Goal: Navigation & Orientation: Find specific page/section

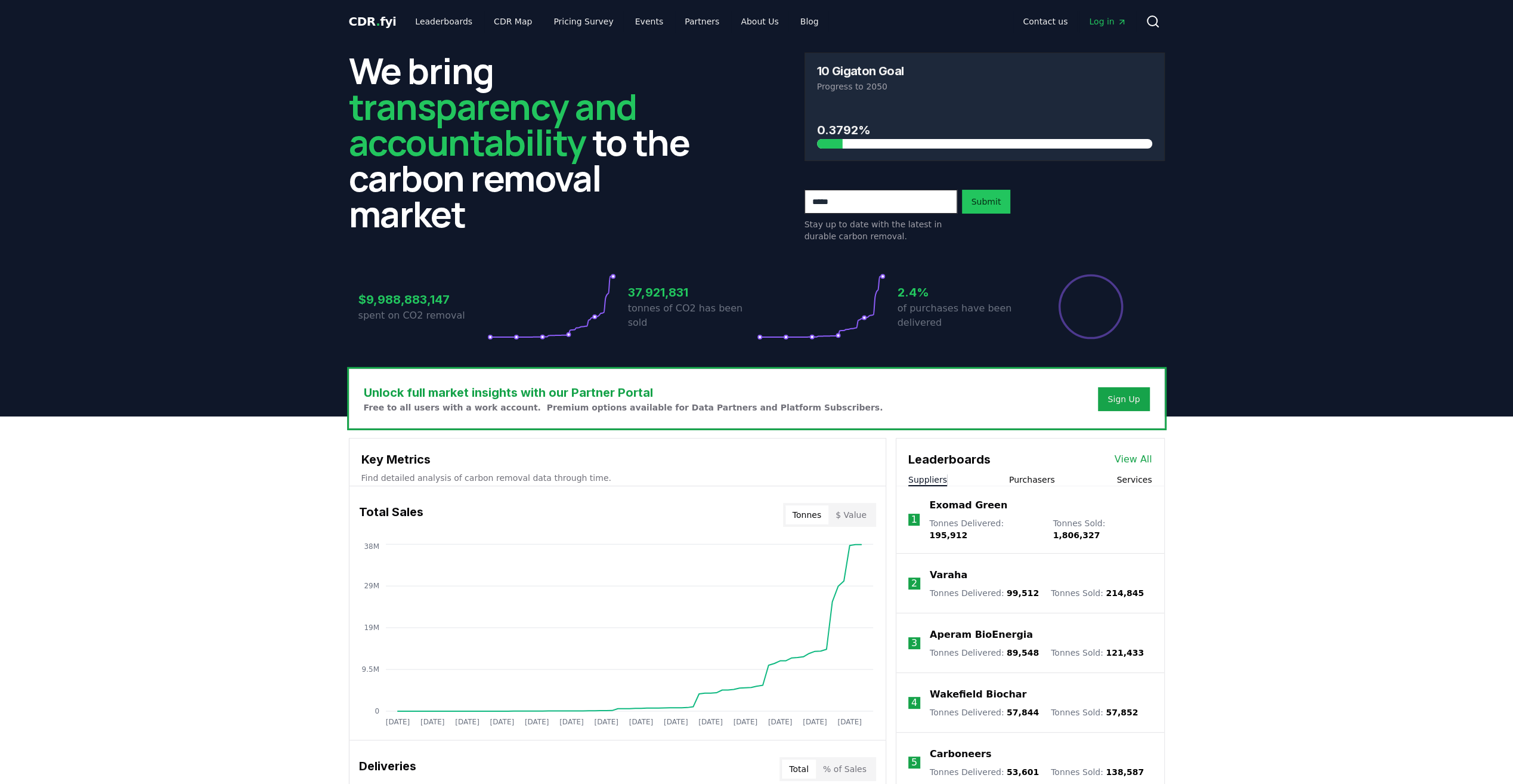
click at [853, 518] on button "$ Value" at bounding box center [851, 514] width 45 height 19
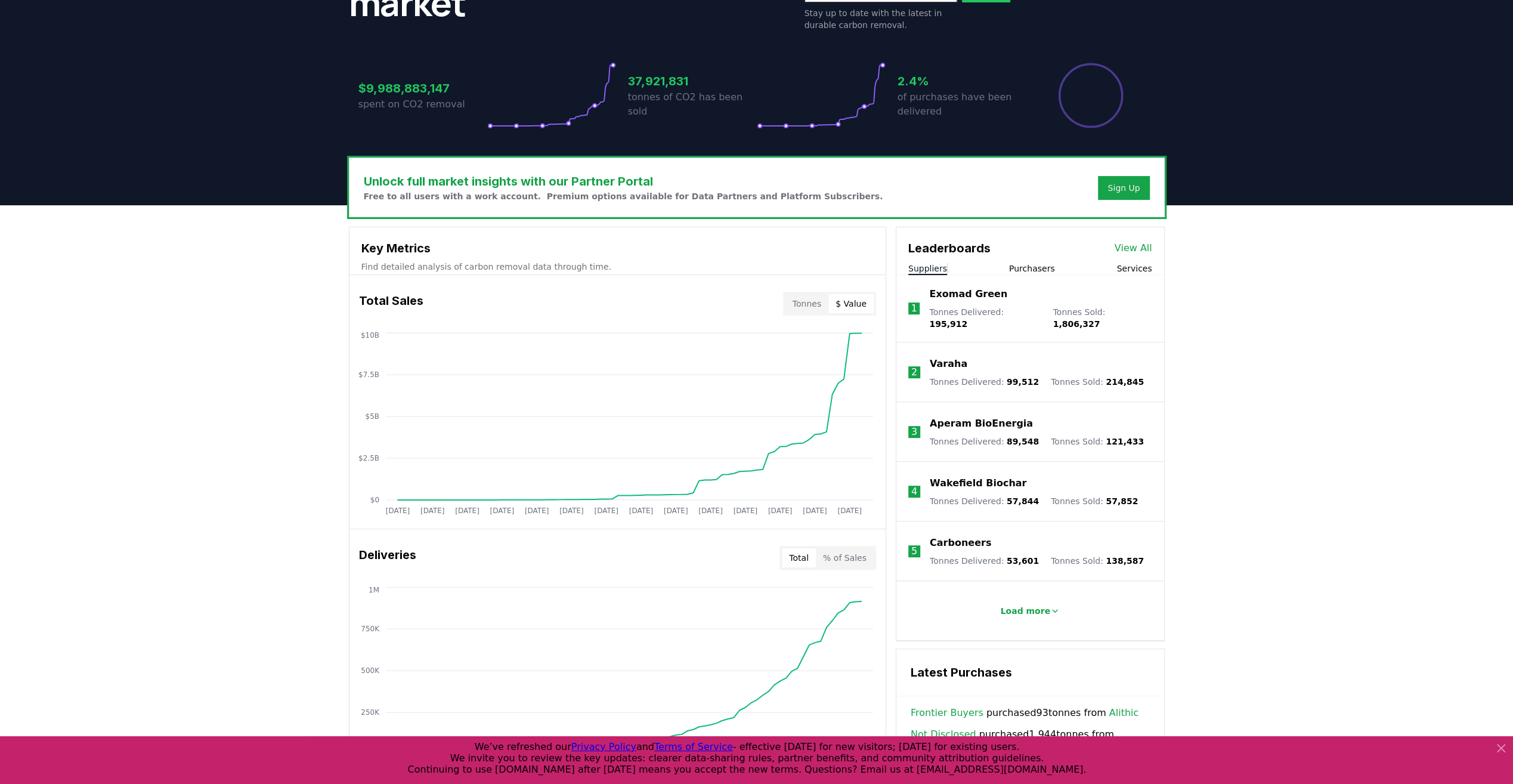
scroll to position [239, 0]
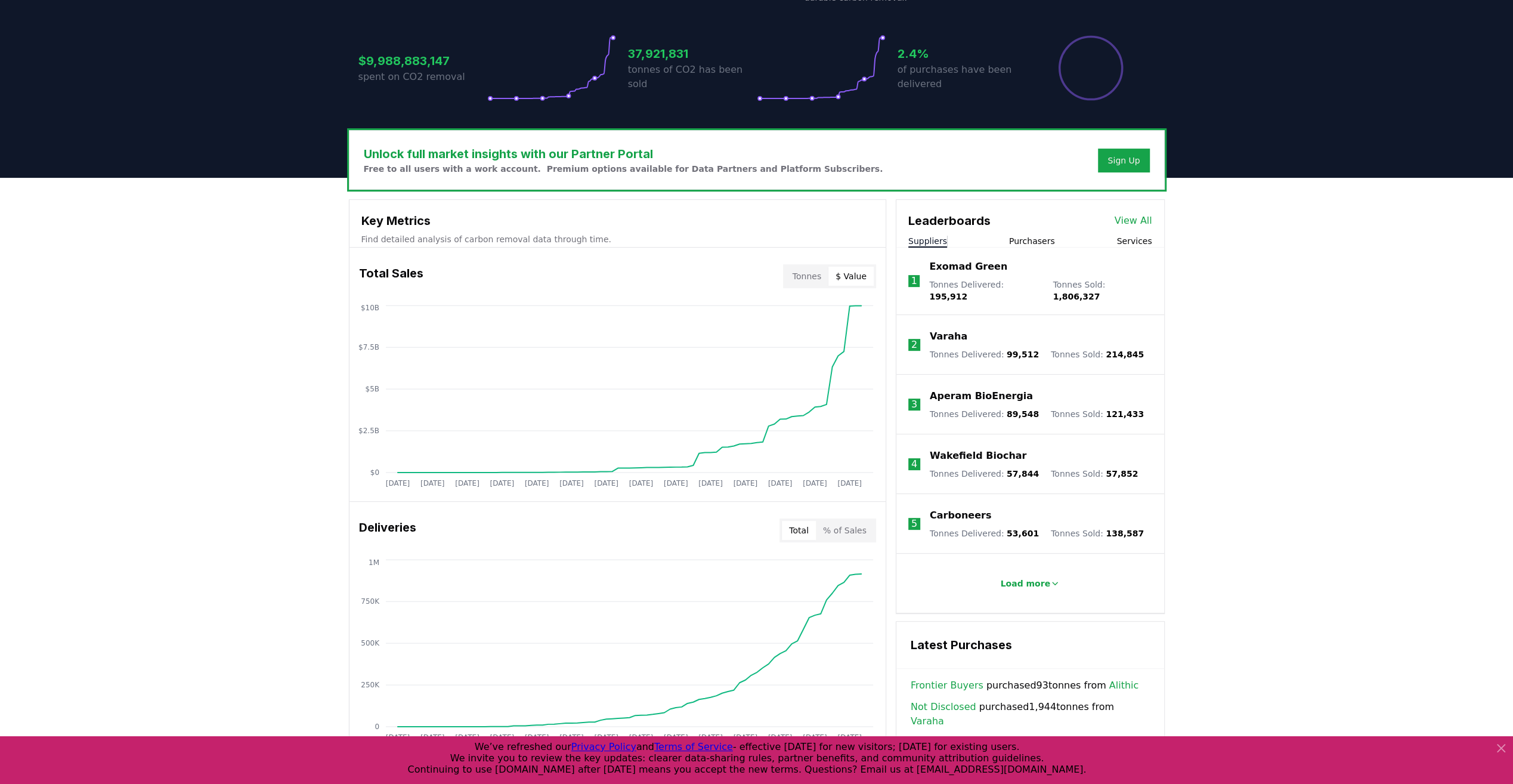
click at [290, 377] on div "Unlock full market insights with our Partner Portal Free to all users with a wo…" at bounding box center [756, 656] width 1513 height 955
click at [811, 272] on button "Tonnes" at bounding box center [807, 276] width 43 height 19
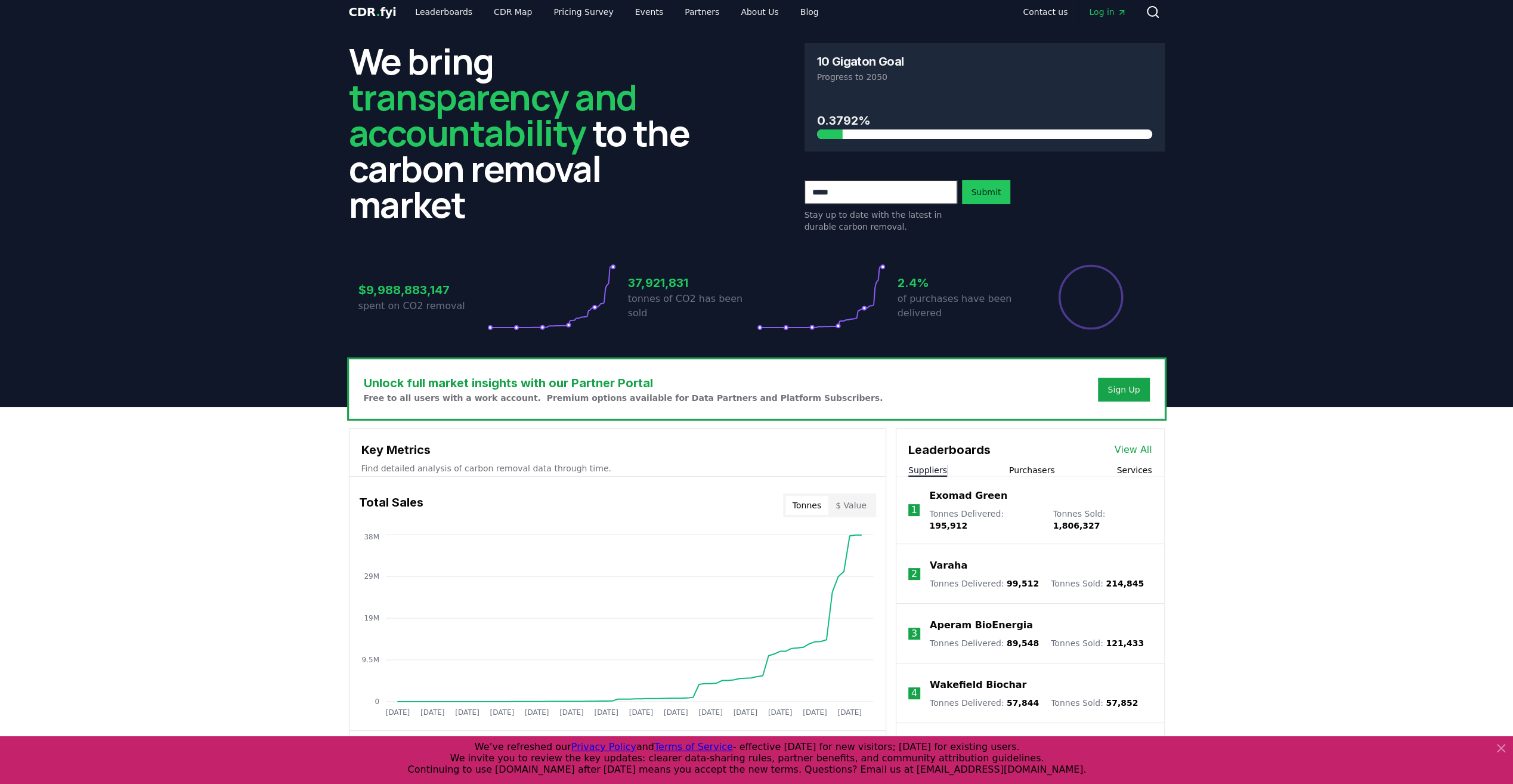
scroll to position [0, 0]
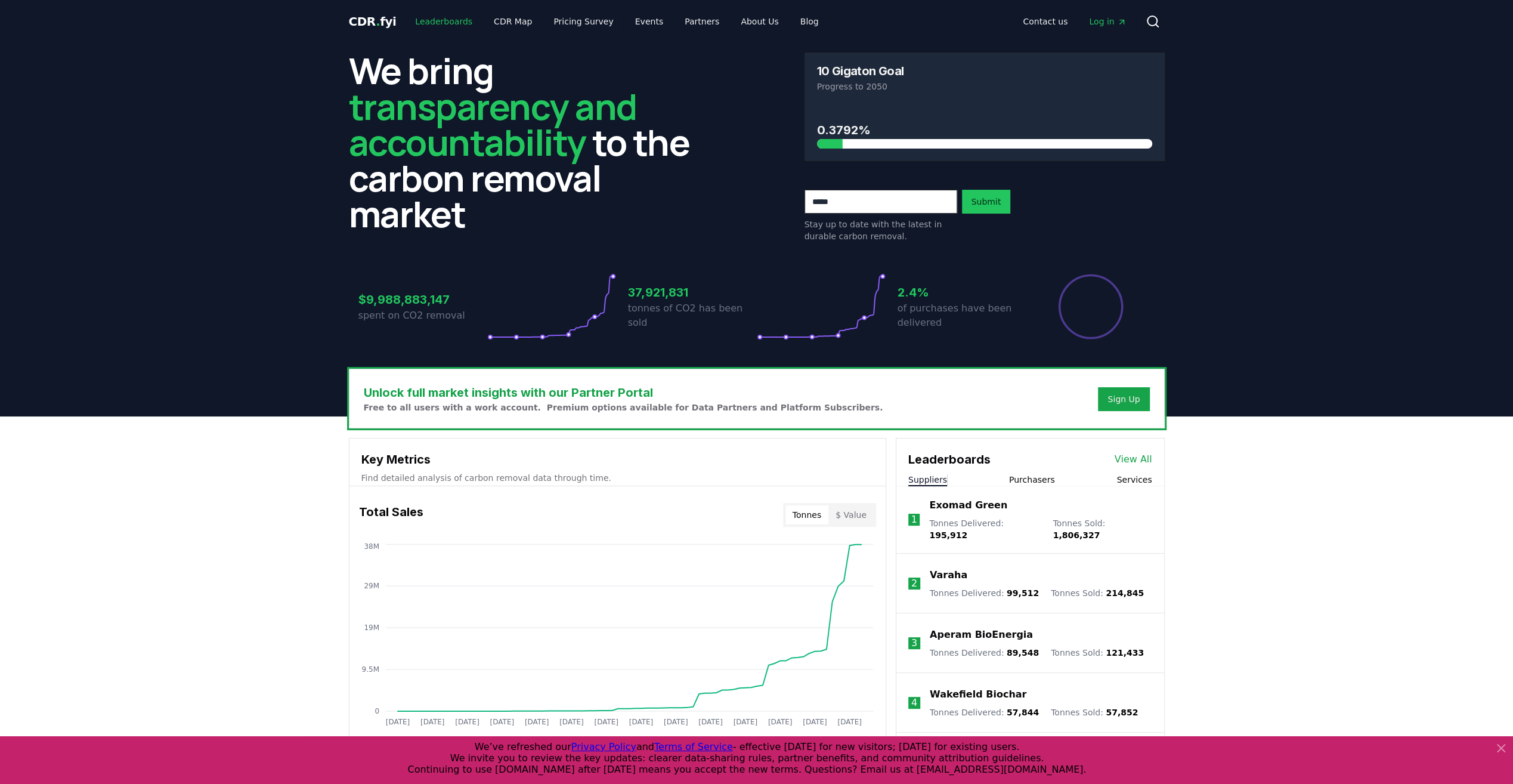
click at [447, 23] on link "Leaderboards" at bounding box center [443, 22] width 76 height 22
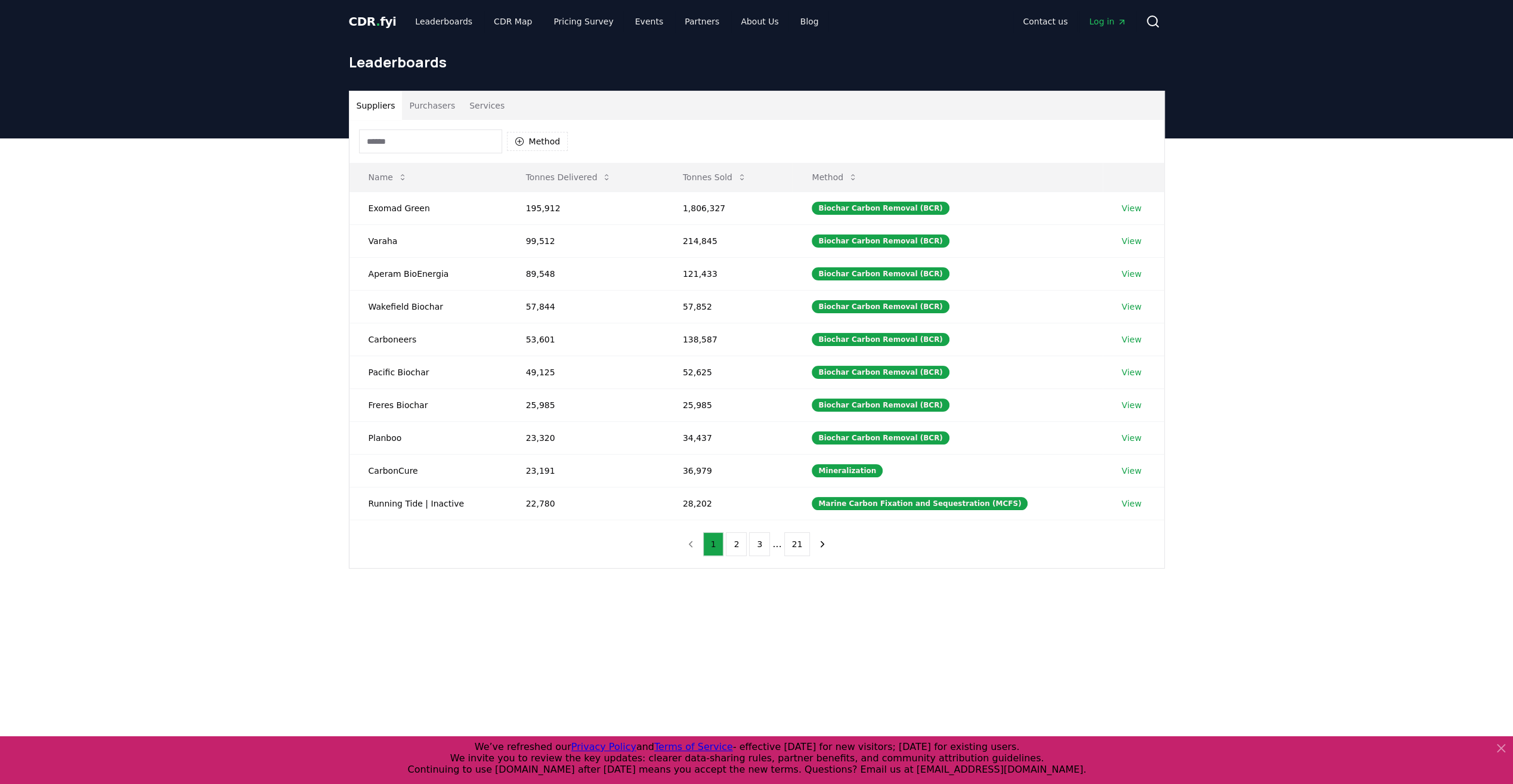
click at [436, 110] on button "Purchasers" at bounding box center [432, 105] width 60 height 29
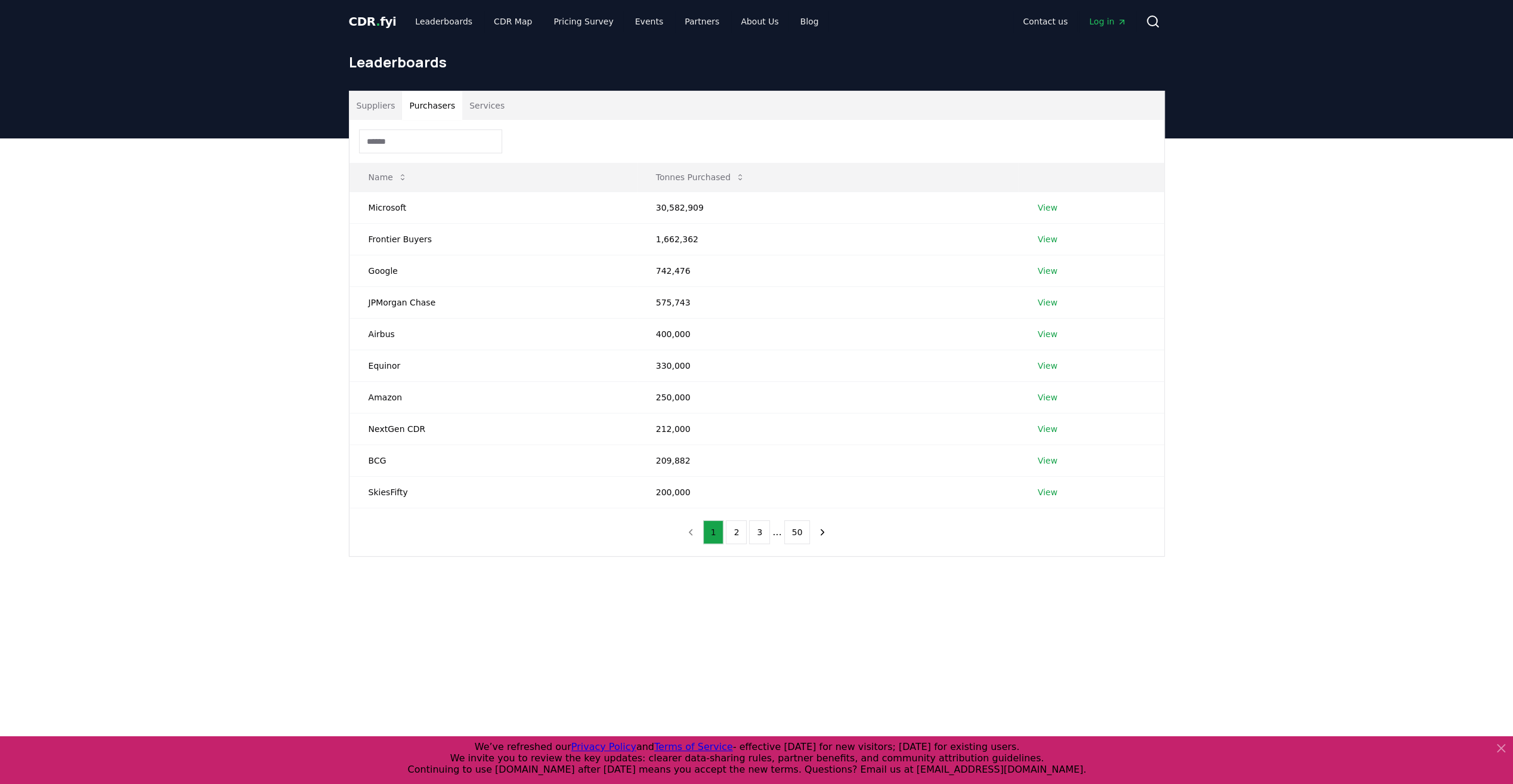
click at [367, 25] on span "CDR . fyi" at bounding box center [373, 21] width 47 height 14
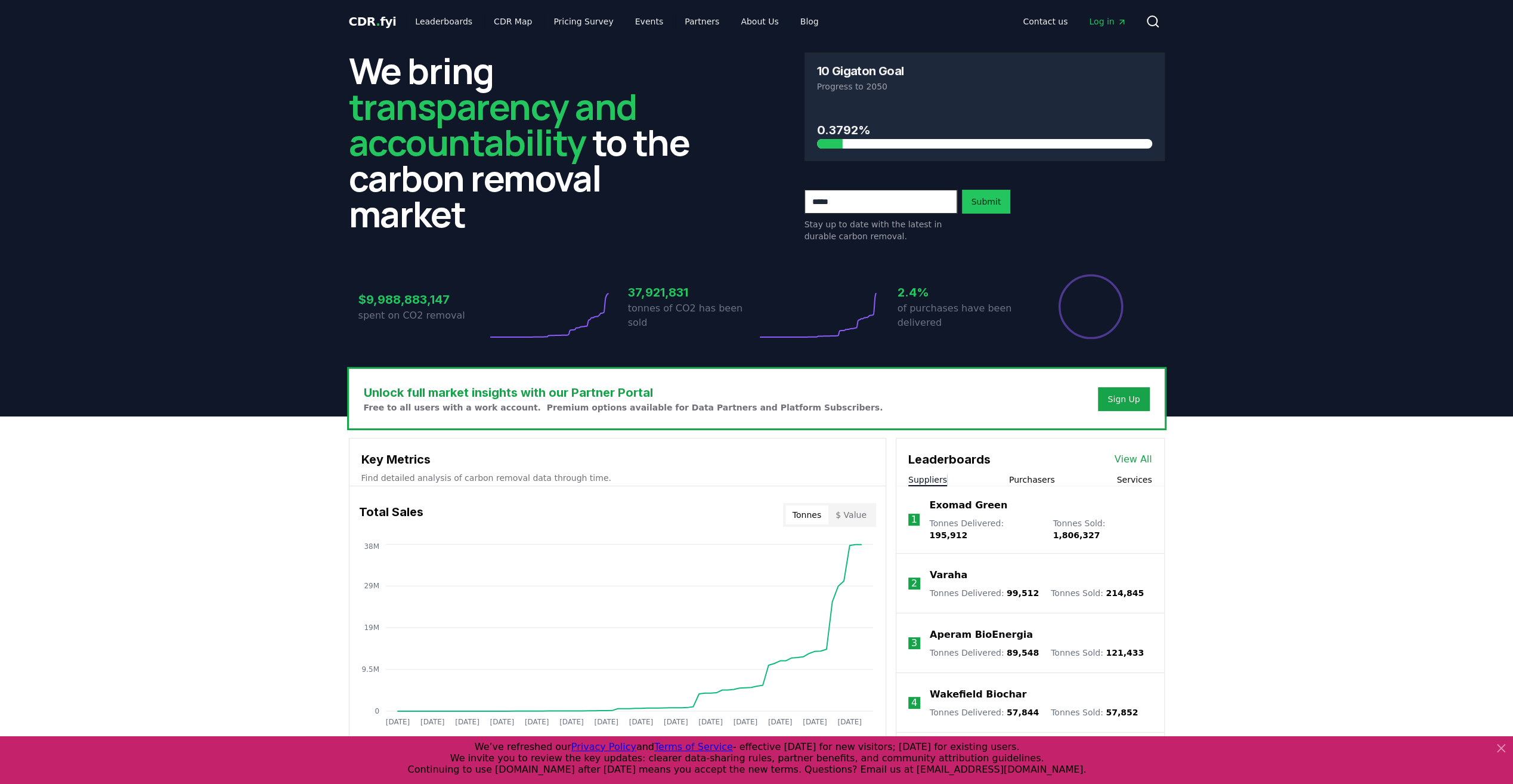
scroll to position [119, 0]
